Goal: Information Seeking & Learning: Learn about a topic

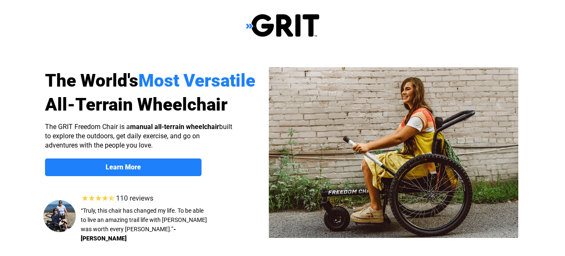
select select "US"
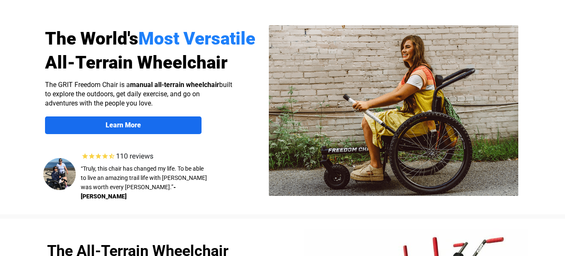
click at [130, 126] on strong "Learn More" at bounding box center [123, 125] width 35 height 8
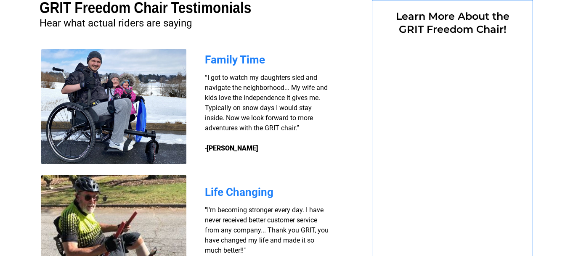
select select "US"
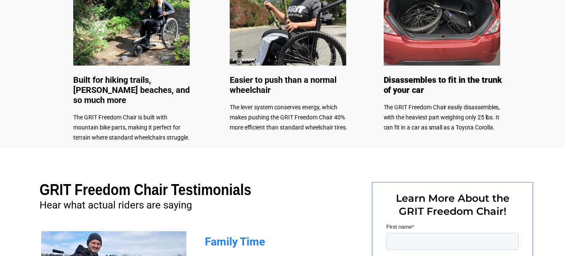
scroll to position [428, 0]
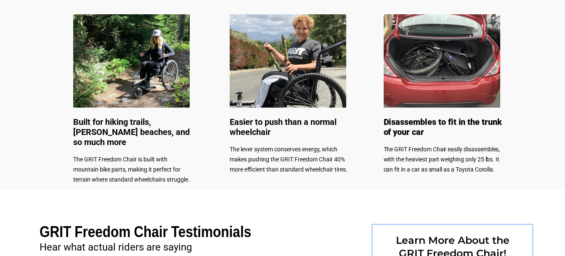
click at [144, 119] on span "Built for hiking trails, sandy beaches, and so much more" at bounding box center [131, 132] width 116 height 30
click at [118, 133] on span "Built for hiking trails, sandy beaches, and so much more" at bounding box center [131, 132] width 116 height 30
click at [124, 156] on span "The GRIT Freedom Chair is built with mountain bike parts, making it perfect for…" at bounding box center [131, 169] width 116 height 27
